Goal: Book appointment/travel/reservation

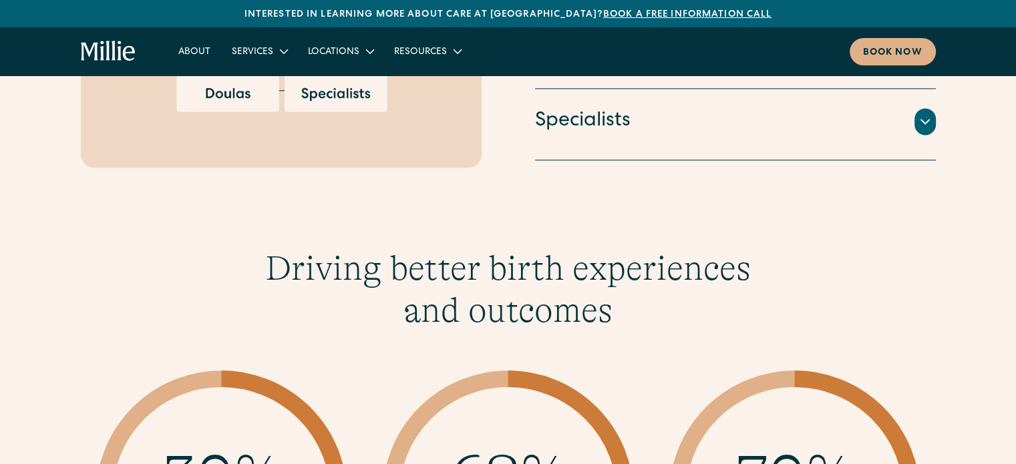
scroll to position [1802, 0]
click at [607, 108] on h4 "Specialists" at bounding box center [583, 121] width 96 height 28
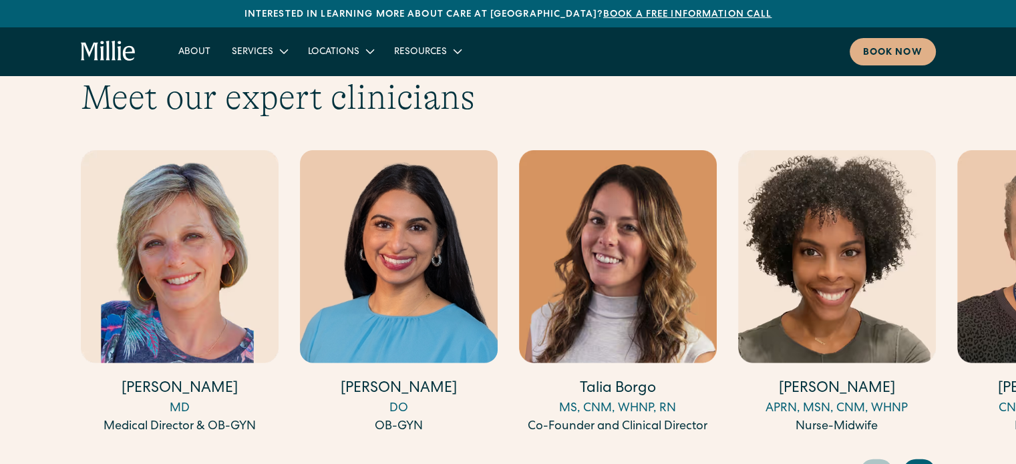
scroll to position [3683, 0]
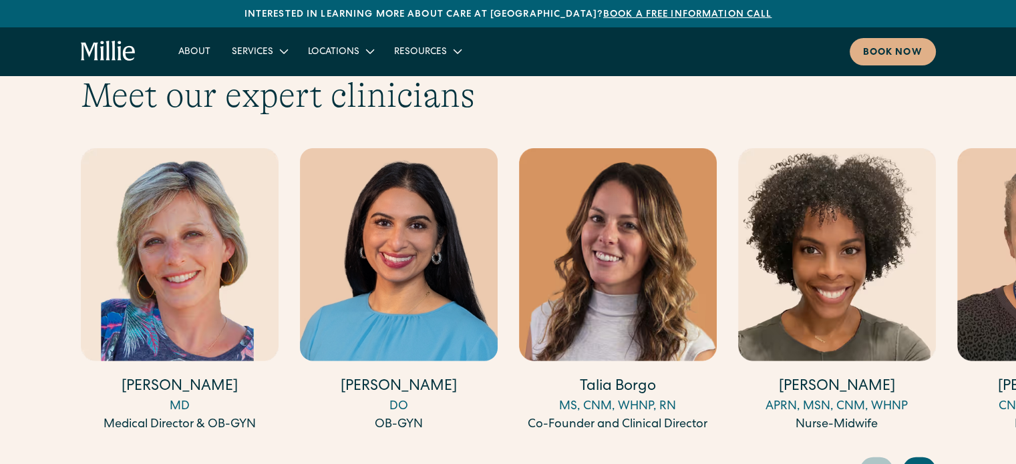
click at [920, 460] on icon "Next slide" at bounding box center [921, 470] width 20 height 21
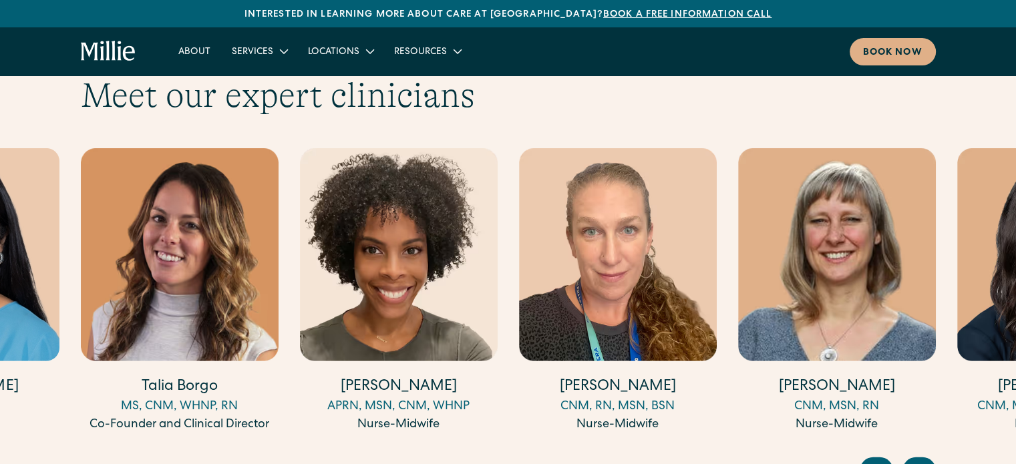
click at [920, 460] on icon "Next slide" at bounding box center [921, 470] width 20 height 21
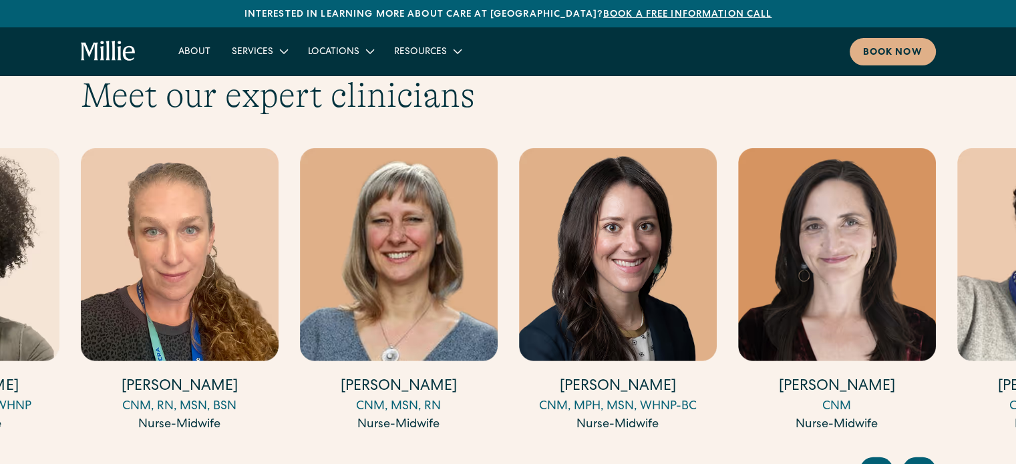
click at [920, 460] on icon "Next slide" at bounding box center [921, 470] width 20 height 21
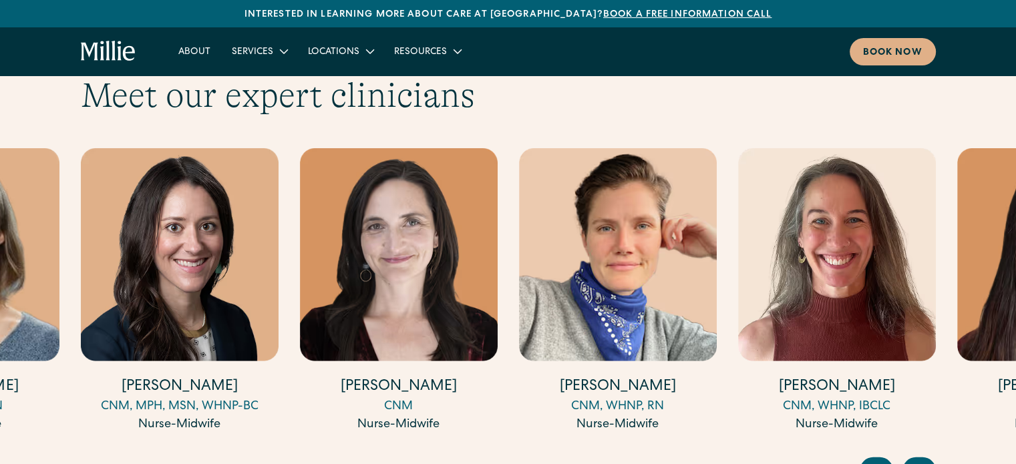
click at [920, 460] on icon "Next slide" at bounding box center [921, 470] width 20 height 21
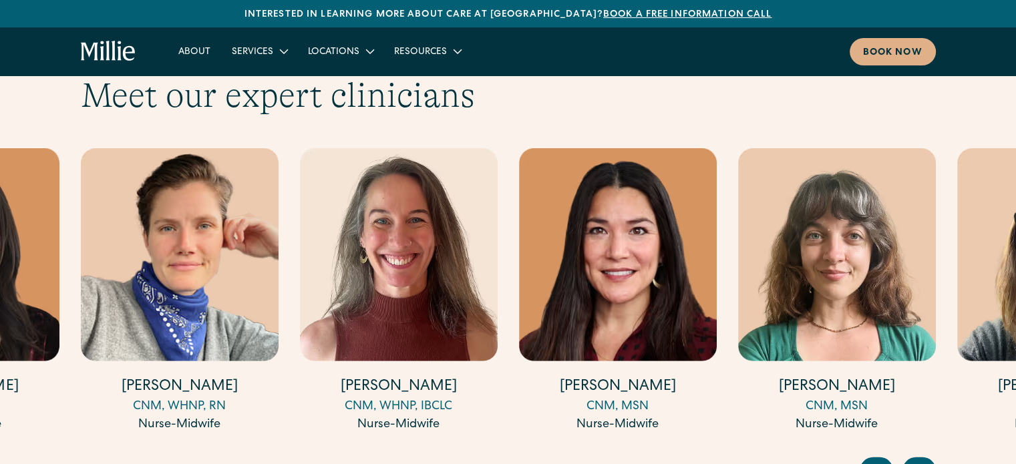
click at [920, 460] on icon "Next slide" at bounding box center [921, 470] width 20 height 21
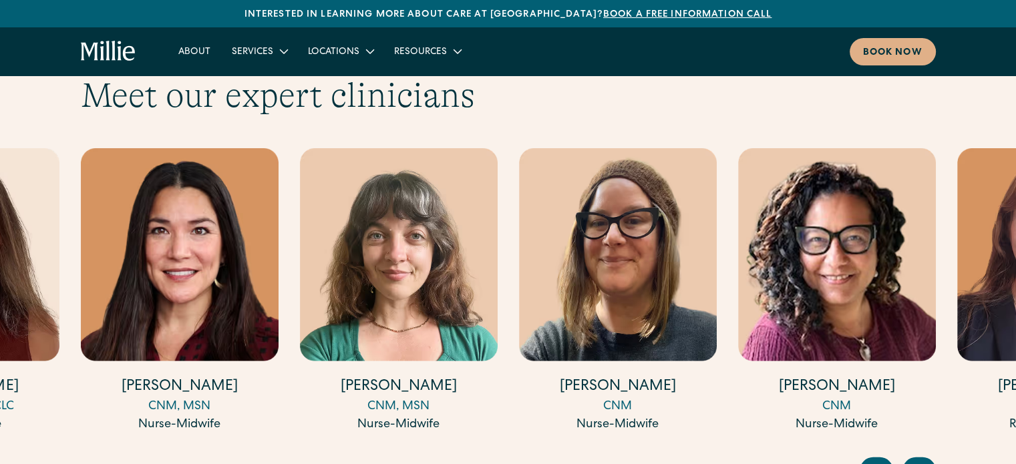
click at [920, 460] on icon "Next slide" at bounding box center [921, 470] width 20 height 21
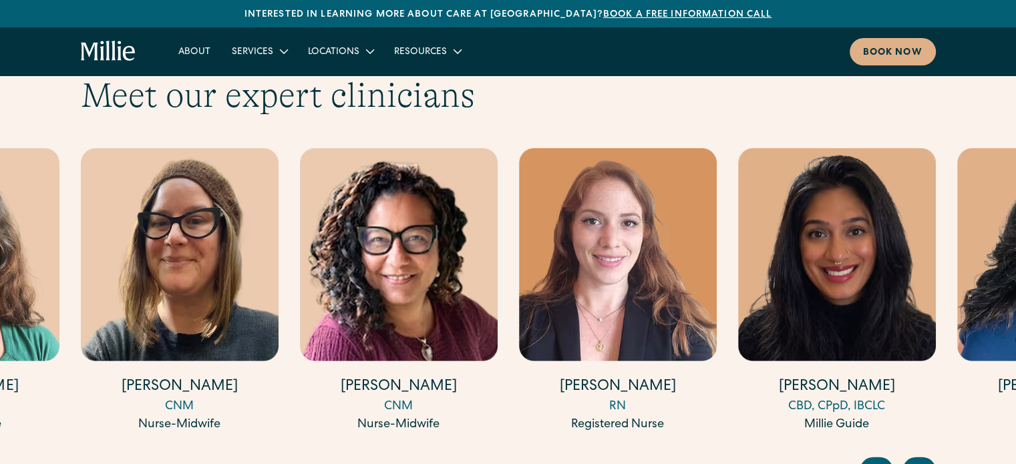
click at [920, 460] on icon "Next slide" at bounding box center [921, 470] width 20 height 21
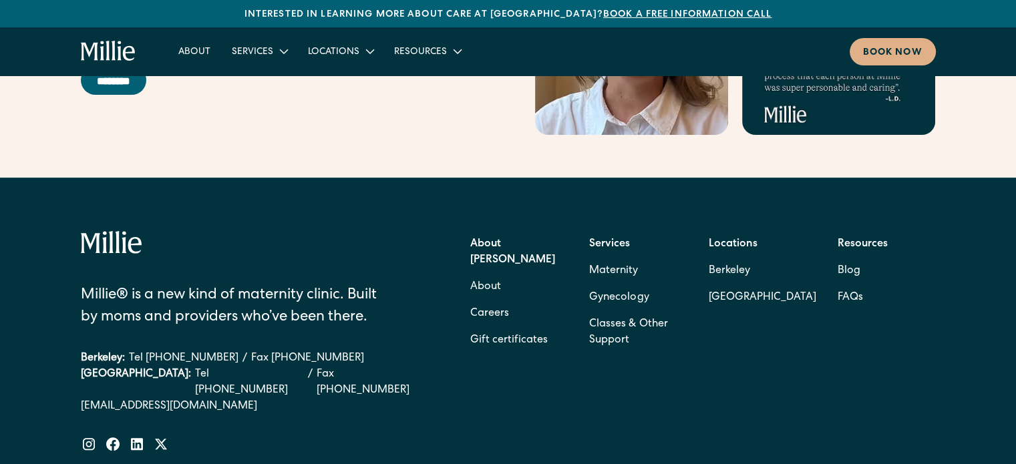
scroll to position [5435, 0]
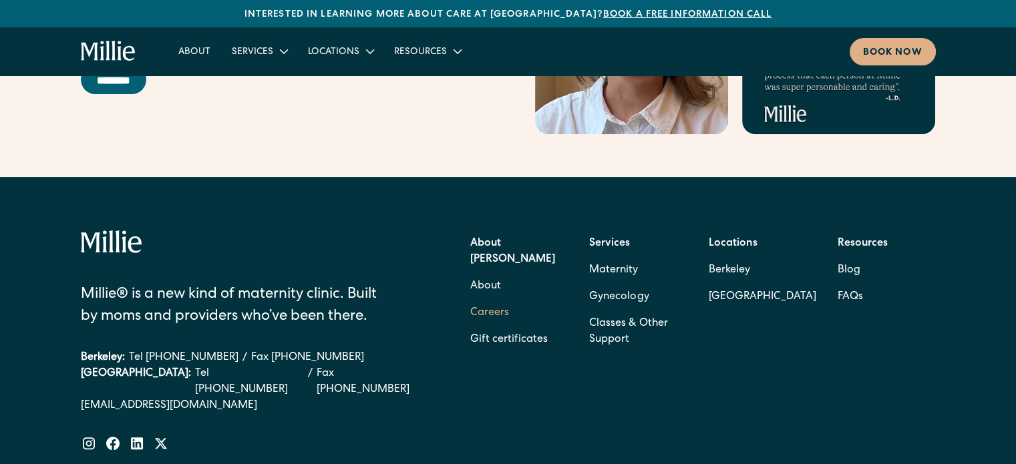
click at [494, 300] on link "Careers" at bounding box center [489, 313] width 39 height 27
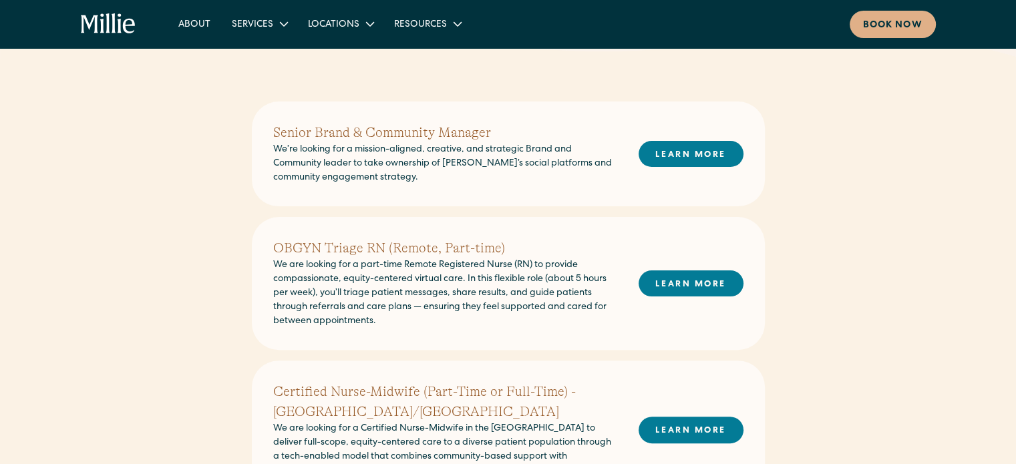
scroll to position [305, 0]
click at [660, 150] on link "LEARN MORE" at bounding box center [691, 155] width 105 height 26
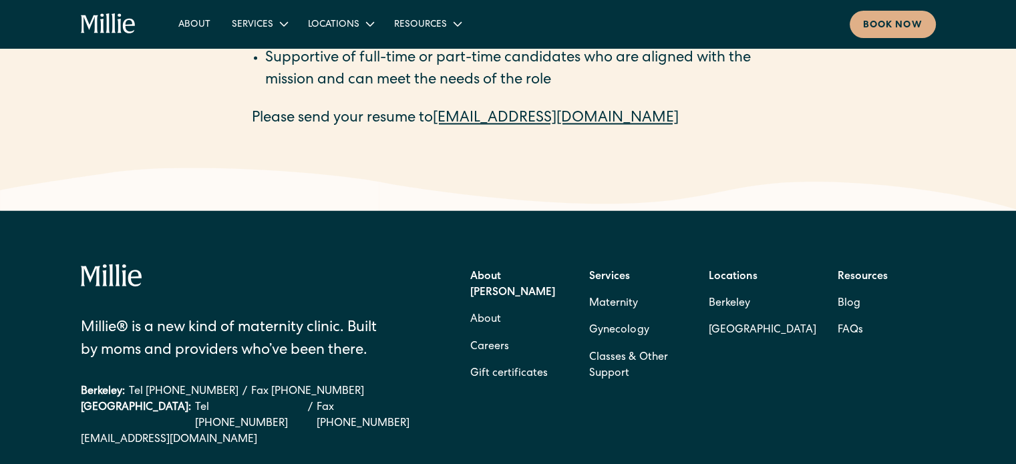
scroll to position [2208, 0]
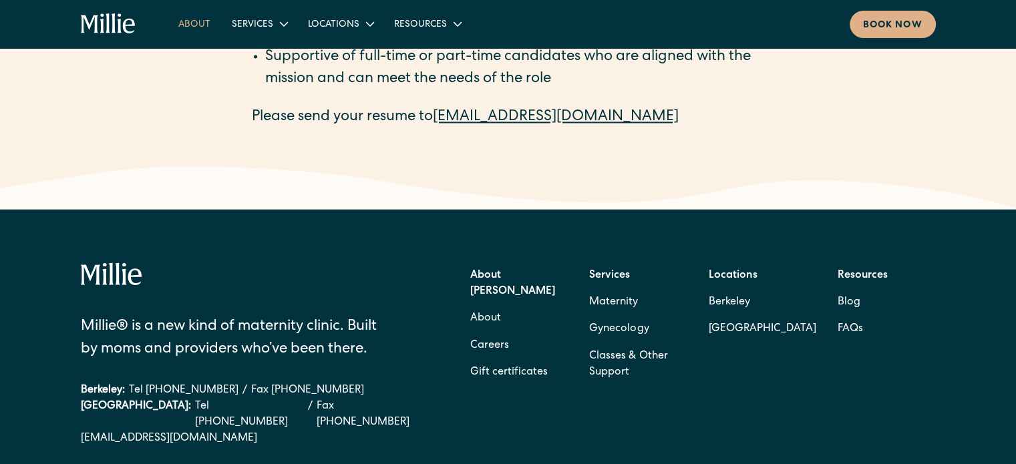
click at [186, 25] on link "About" at bounding box center [194, 24] width 53 height 22
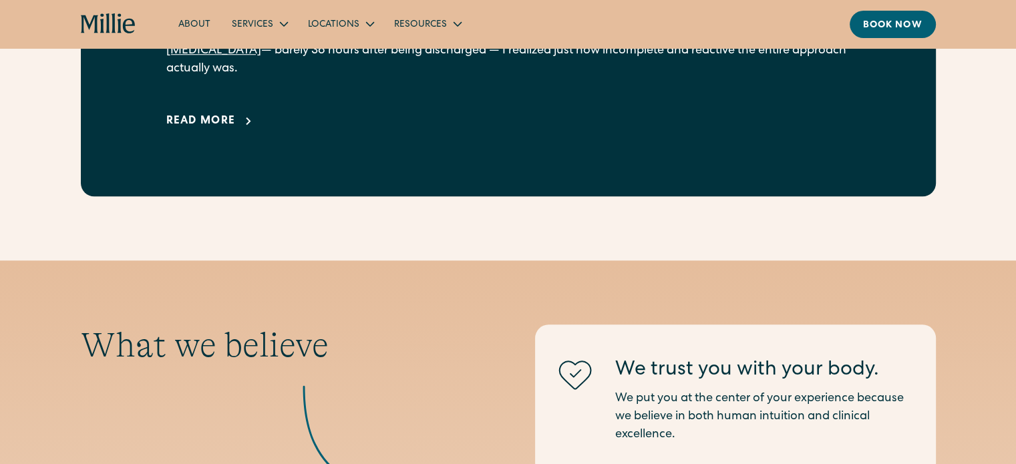
scroll to position [1148, 0]
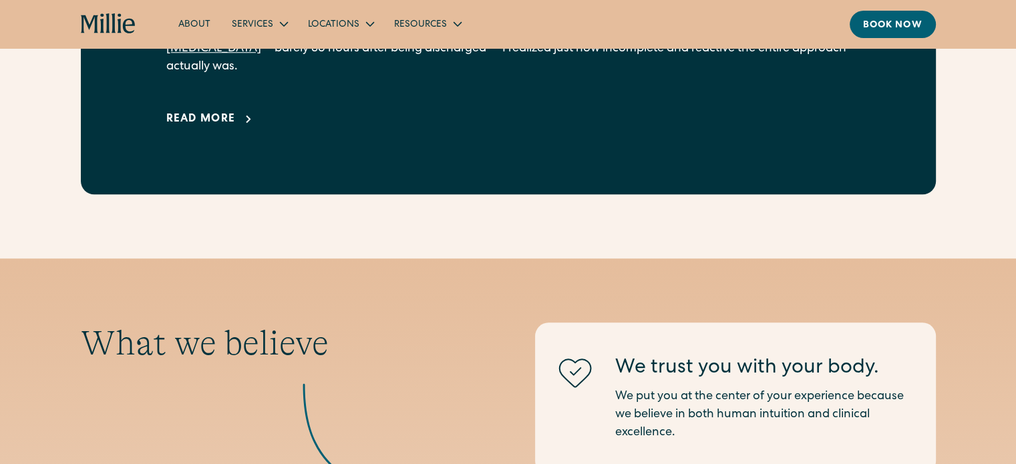
click at [185, 112] on div "Read more" at bounding box center [200, 120] width 69 height 16
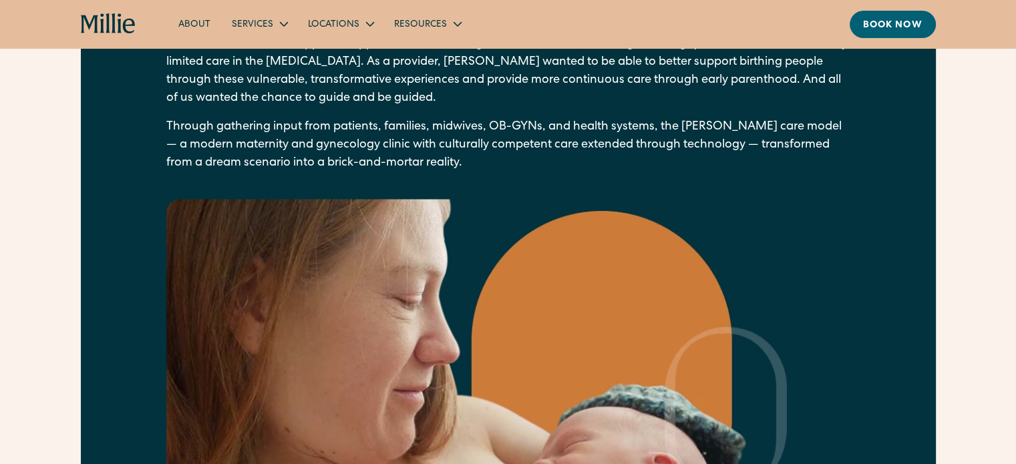
scroll to position [2063, 0]
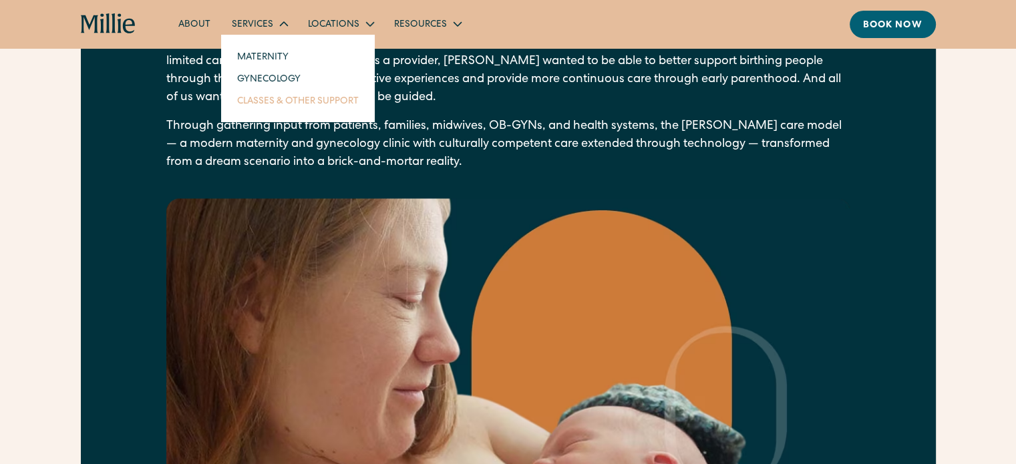
click at [273, 98] on link "Classes & Other Support" at bounding box center [298, 101] width 143 height 22
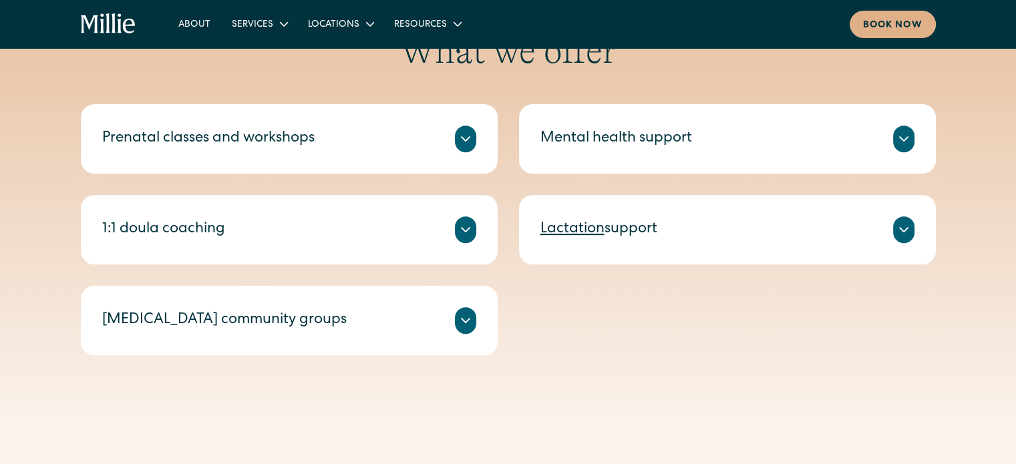
scroll to position [519, 0]
click at [458, 144] on icon at bounding box center [466, 138] width 16 height 16
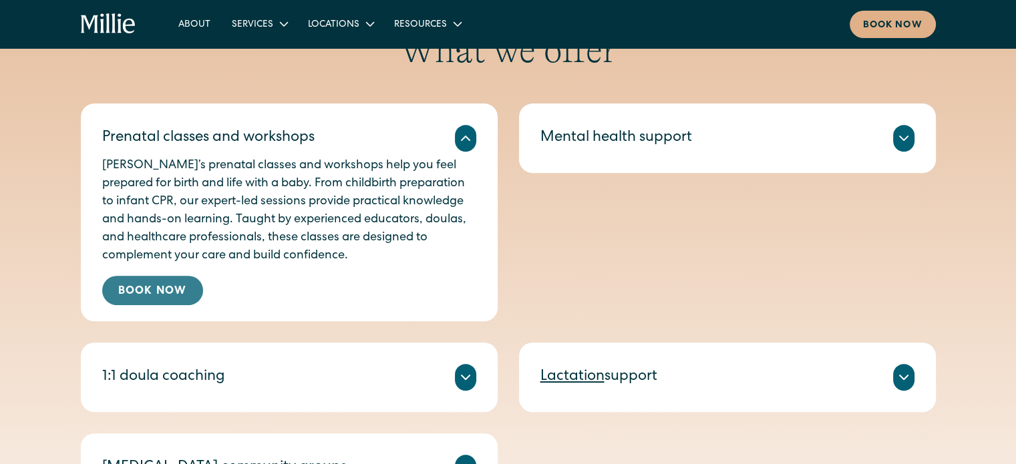
click at [162, 289] on link "Book Now" at bounding box center [152, 290] width 101 height 29
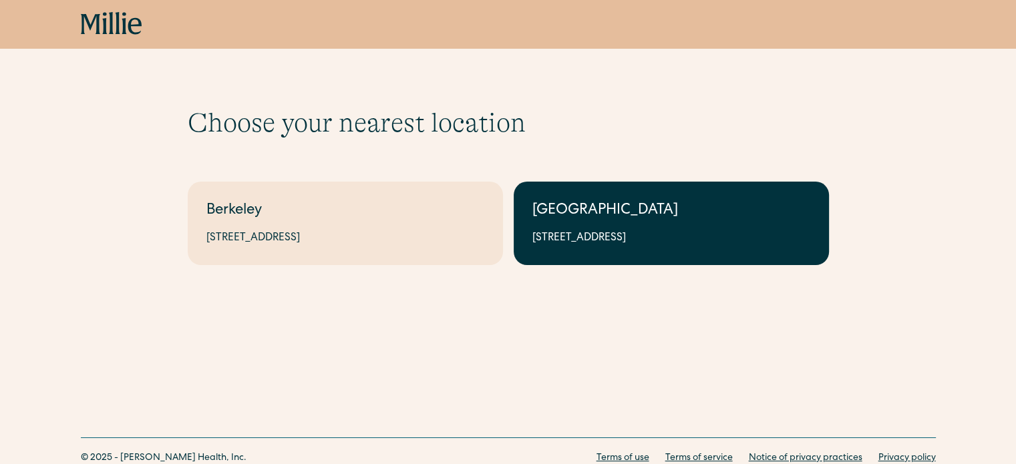
click at [553, 214] on div "[GEOGRAPHIC_DATA]" at bounding box center [672, 211] width 278 height 22
